Goal: Information Seeking & Learning: Learn about a topic

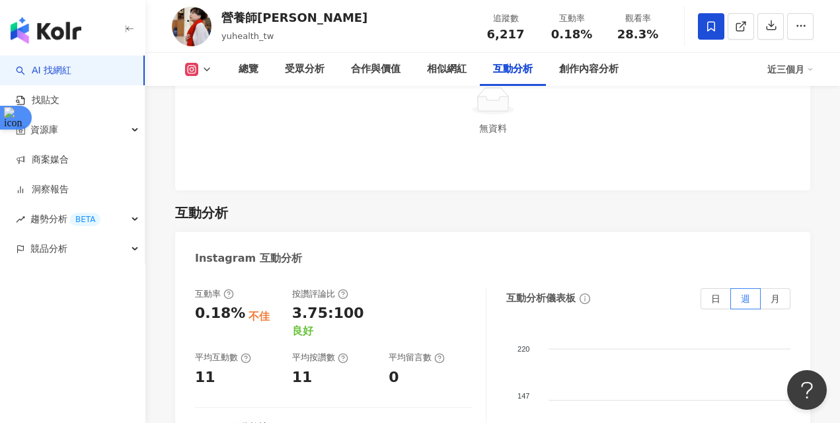
scroll to position [2630, 0]
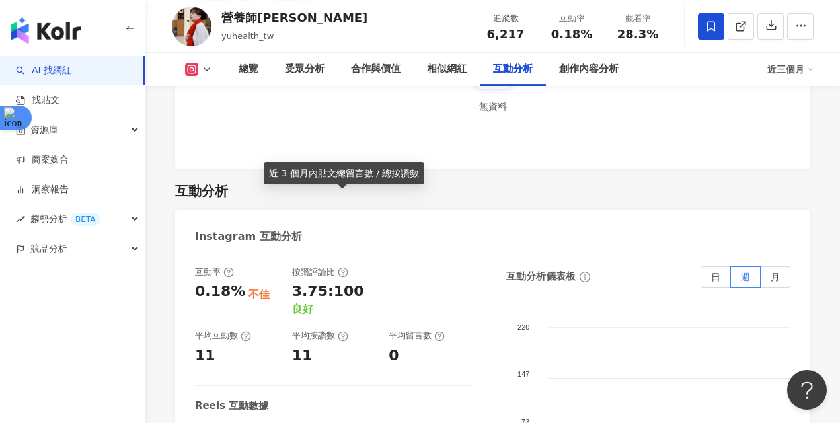
click at [344, 267] on icon at bounding box center [343, 272] width 11 height 11
click at [345, 267] on icon at bounding box center [343, 272] width 11 height 11
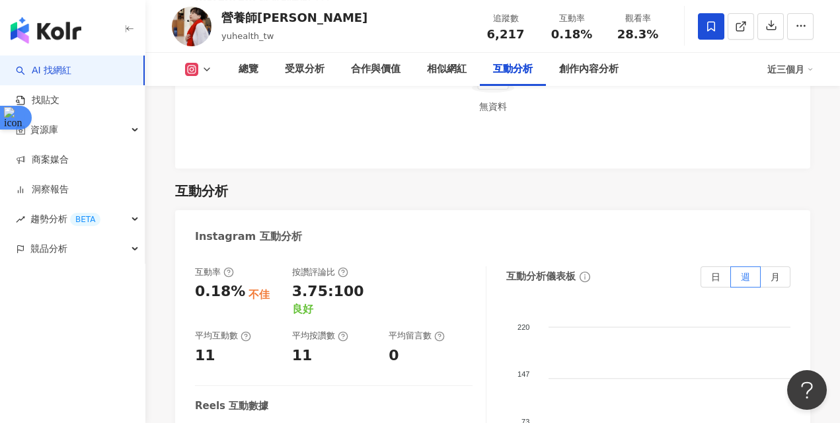
click at [401, 266] on div at bounding box center [431, 291] width 84 height 50
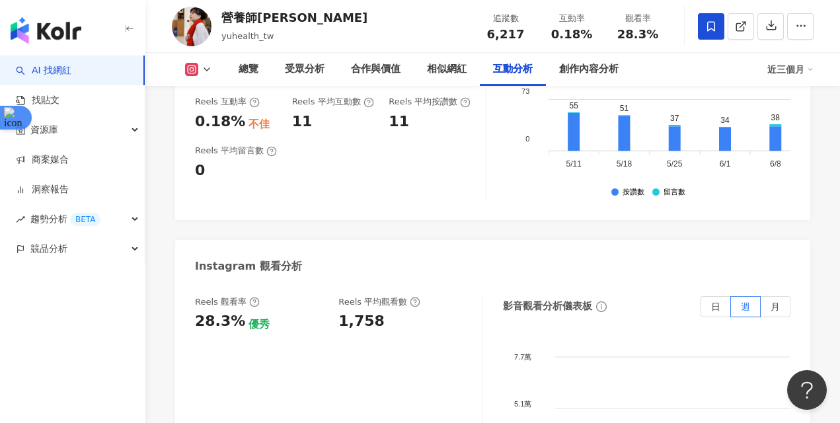
scroll to position [3071, 0]
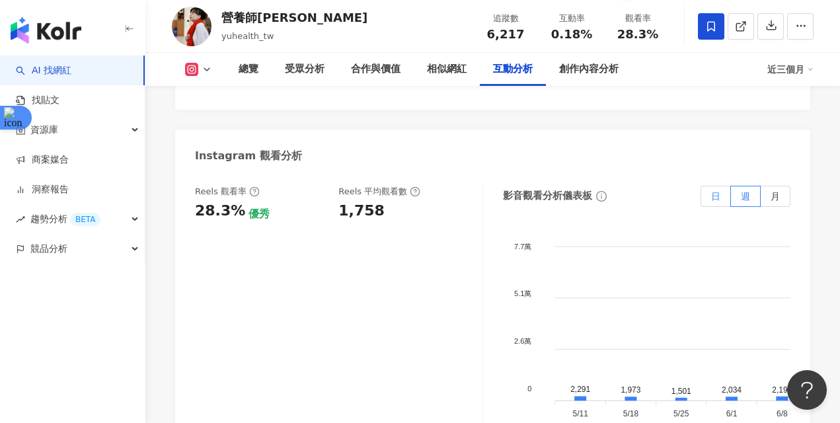
click at [723, 186] on label "日" at bounding box center [716, 196] width 30 height 21
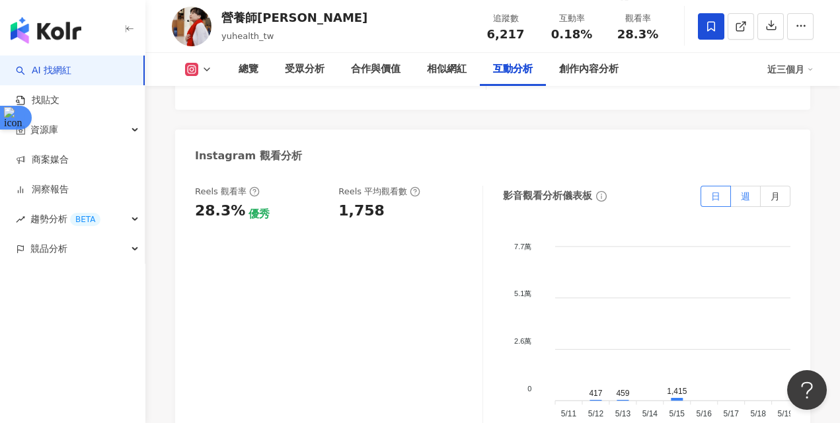
click at [752, 186] on label "週" at bounding box center [746, 196] width 30 height 21
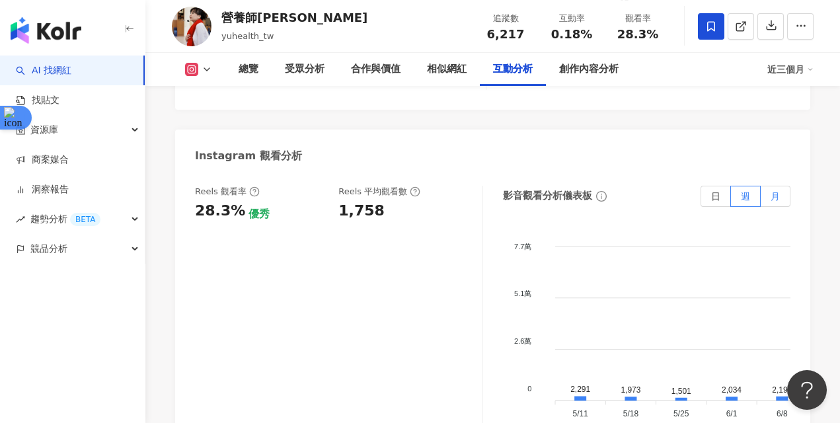
click at [778, 191] on span "月" at bounding box center [775, 196] width 9 height 11
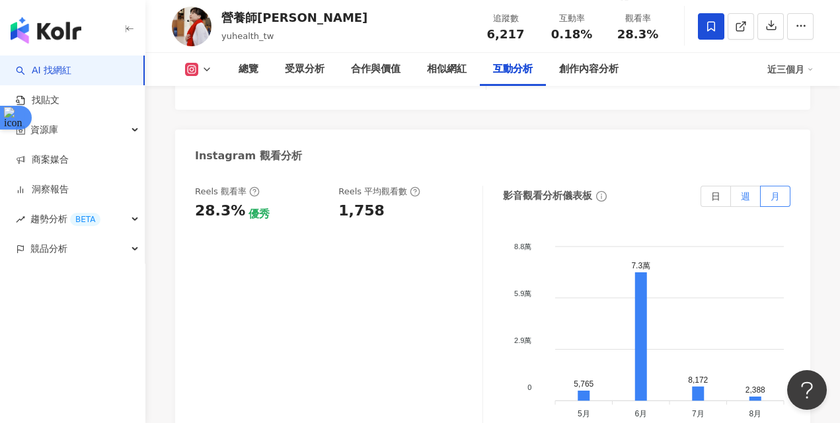
click at [738, 186] on label "週" at bounding box center [746, 196] width 30 height 21
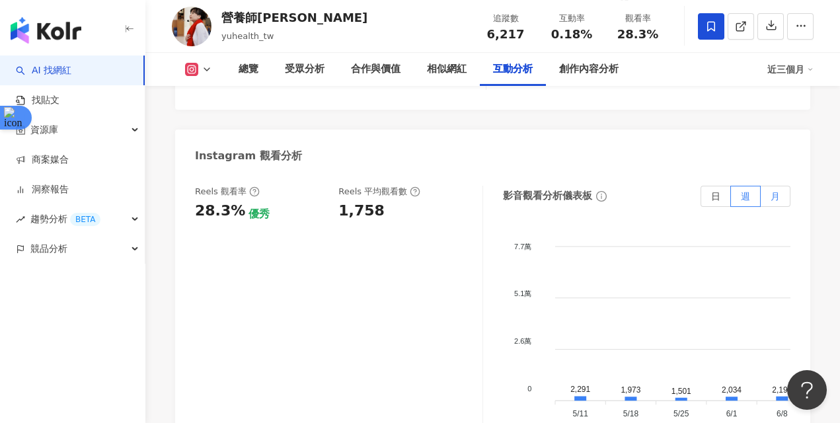
click at [768, 186] on label "月" at bounding box center [776, 196] width 30 height 21
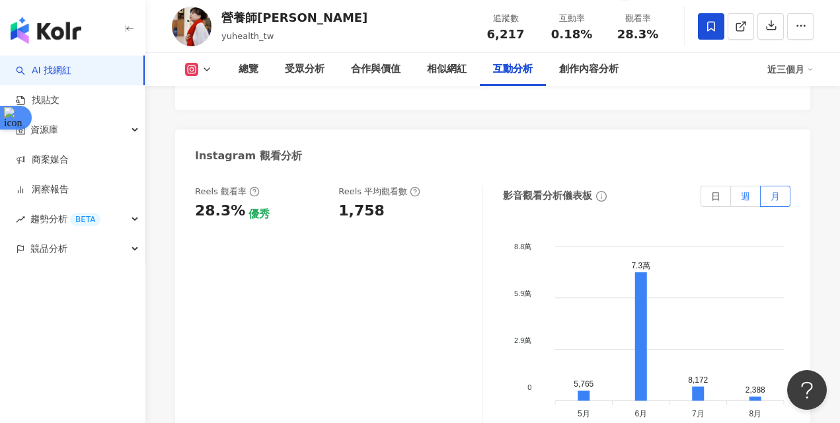
click at [738, 186] on label "週" at bounding box center [746, 196] width 30 height 21
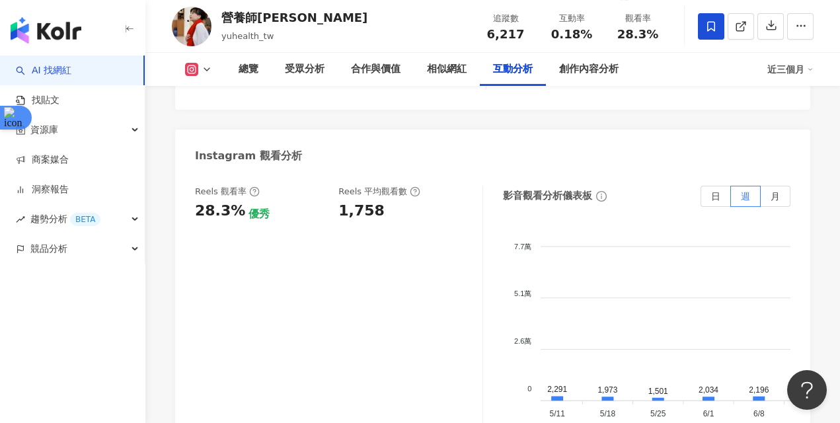
scroll to position [0, 0]
